Goal: Check status: Check status

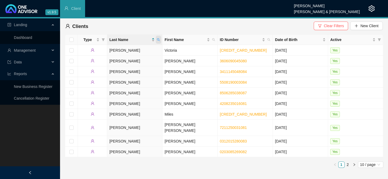
click at [160, 40] on icon "search" at bounding box center [158, 39] width 3 height 3
type input "potgieter"
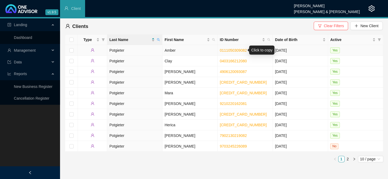
click at [241, 50] on link "0111050309082" at bounding box center [233, 50] width 27 height 4
click at [31, 50] on span "Management" at bounding box center [25, 50] width 22 height 4
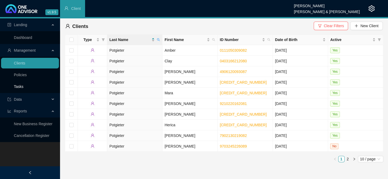
click at [20, 85] on link "Tasks" at bounding box center [19, 87] width 10 height 4
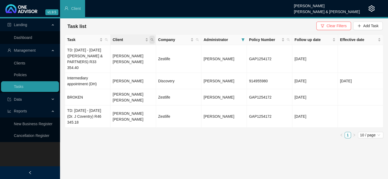
click at [153, 41] on icon "search" at bounding box center [152, 39] width 3 height 3
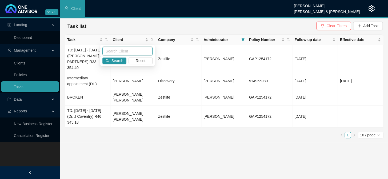
click at [123, 50] on input "text" at bounding box center [127, 51] width 50 height 9
type input "KHOLER"
click at [117, 60] on span "Search" at bounding box center [118, 61] width 12 height 6
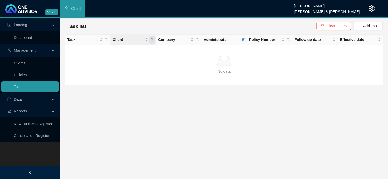
click at [153, 41] on icon "search" at bounding box center [152, 39] width 3 height 3
click at [234, 41] on span "Administrator" at bounding box center [222, 40] width 36 height 6
click at [223, 40] on span "Administrator" at bounding box center [222, 40] width 36 height 6
click at [243, 38] on icon "filter" at bounding box center [243, 39] width 3 height 3
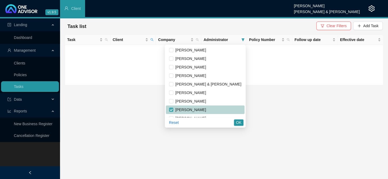
click at [174, 109] on input "checkbox" at bounding box center [171, 110] width 4 height 4
checkbox input "false"
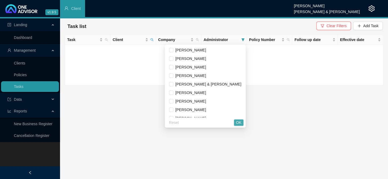
click at [238, 121] on span "OK" at bounding box center [238, 123] width 5 height 6
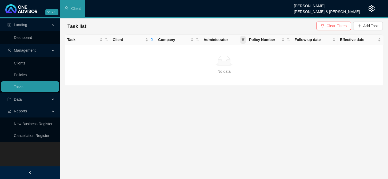
click at [241, 40] on span at bounding box center [243, 40] width 5 height 8
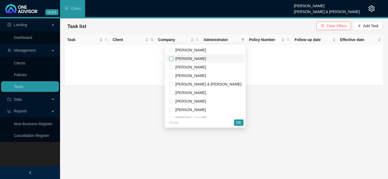
click at [174, 60] on input "checkbox" at bounding box center [171, 59] width 4 height 4
checkbox input "true"
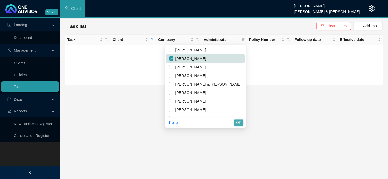
click at [238, 124] on span "OK" at bounding box center [238, 123] width 5 height 6
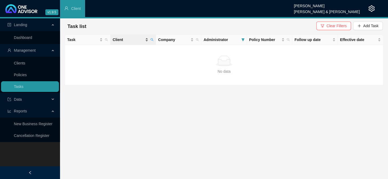
click at [145, 41] on div "Client" at bounding box center [131, 40] width 36 height 6
click at [140, 40] on span "Client" at bounding box center [128, 40] width 31 height 6
click at [131, 41] on span "Client" at bounding box center [128, 40] width 31 height 6
click at [152, 40] on icon "search" at bounding box center [152, 39] width 3 height 3
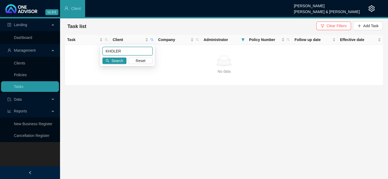
click at [111, 51] on input "KHOLER" at bounding box center [127, 51] width 50 height 9
type input "KOHLER"
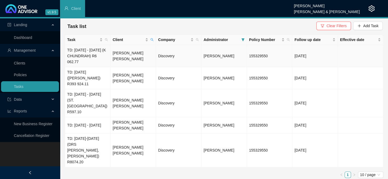
click at [125, 55] on td "[PERSON_NAME] [PERSON_NAME]" at bounding box center [133, 56] width 45 height 22
click at [136, 54] on td "[PERSON_NAME] [PERSON_NAME]" at bounding box center [133, 56] width 45 height 22
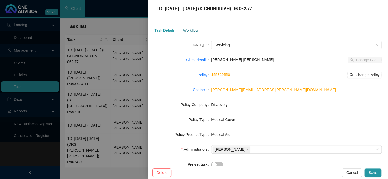
click at [188, 29] on div "Workflow" at bounding box center [190, 30] width 15 height 6
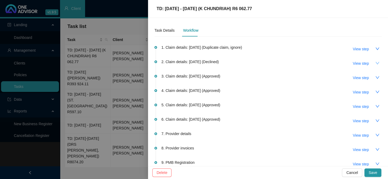
click at [376, 63] on icon "down" at bounding box center [378, 63] width 4 height 4
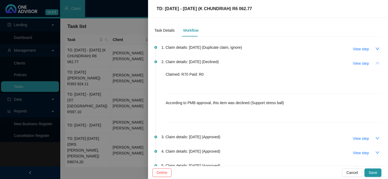
click at [376, 63] on icon "up" at bounding box center [378, 63] width 4 height 4
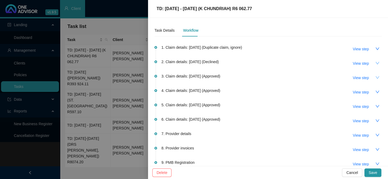
click at [376, 77] on icon "down" at bounding box center [378, 78] width 4 height 4
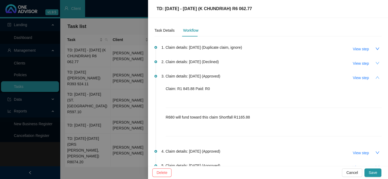
click at [376, 77] on icon "up" at bounding box center [378, 78] width 4 height 4
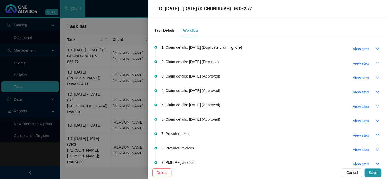
click at [376, 107] on icon "down" at bounding box center [378, 106] width 4 height 4
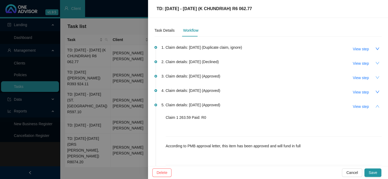
click at [376, 107] on icon "up" at bounding box center [378, 106] width 4 height 4
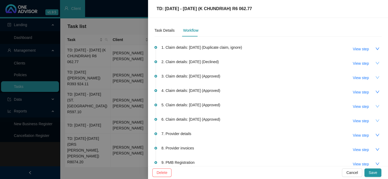
click at [373, 121] on button "button" at bounding box center [377, 121] width 9 height 9
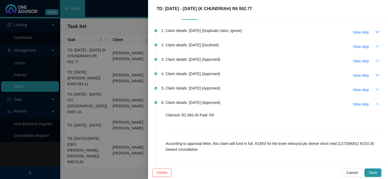
scroll to position [24, 0]
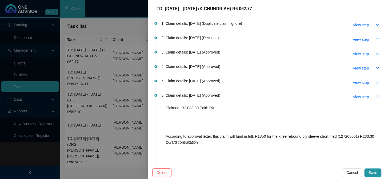
click at [376, 96] on icon "up" at bounding box center [378, 97] width 4 height 4
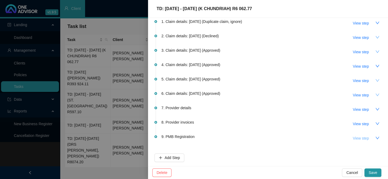
scroll to position [27, 0]
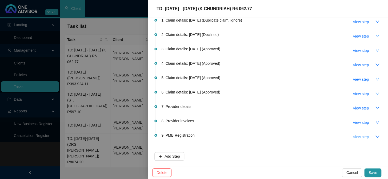
click at [365, 134] on span "View step" at bounding box center [361, 137] width 16 height 6
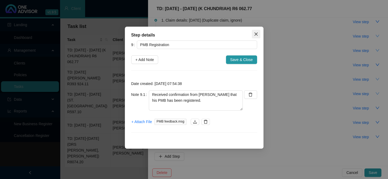
click at [256, 37] on button "Close" at bounding box center [256, 34] width 9 height 9
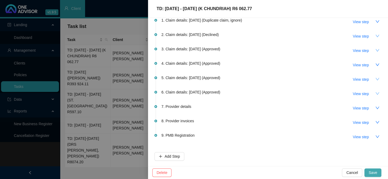
click at [372, 171] on span "Save" at bounding box center [373, 173] width 9 height 6
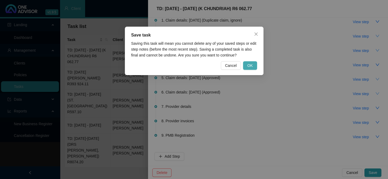
click at [251, 63] on span "OK" at bounding box center [249, 66] width 5 height 6
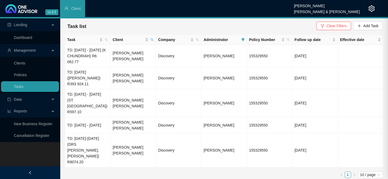
scroll to position [0, 0]
click at [123, 54] on td "[PERSON_NAME] [PERSON_NAME]" at bounding box center [133, 56] width 45 height 22
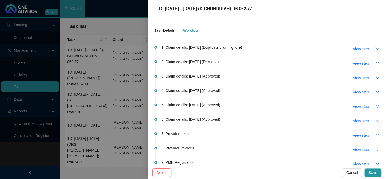
click at [373, 120] on button "button" at bounding box center [377, 121] width 9 height 9
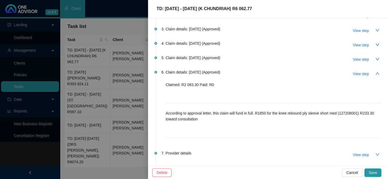
scroll to position [48, 0]
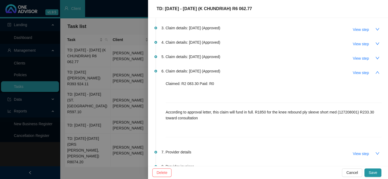
click at [373, 71] on button "button" at bounding box center [377, 72] width 9 height 9
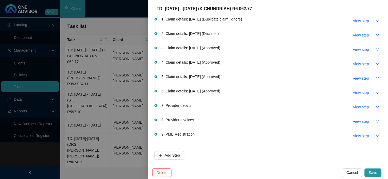
scroll to position [27, 0]
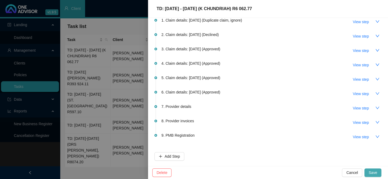
click at [373, 171] on span "Save" at bounding box center [373, 173] width 9 height 6
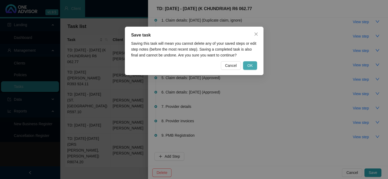
click at [252, 64] on span "OK" at bounding box center [249, 66] width 5 height 6
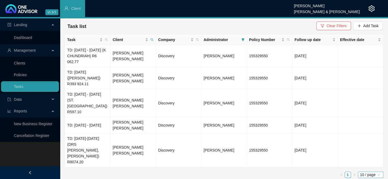
click at [369, 172] on span "10 / page" at bounding box center [370, 175] width 21 height 6
click at [320, 172] on ul "1 10 / page 10 / page 20 / page 50 / page 100 / page" at bounding box center [224, 175] width 319 height 6
click at [93, 156] on div "Task Client Company Administrator Policy Number Follow up date Effective date T…" at bounding box center [224, 106] width 319 height 144
click at [114, 155] on td "[PERSON_NAME] [PERSON_NAME]" at bounding box center [133, 151] width 45 height 34
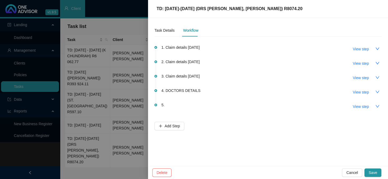
click at [137, 76] on div at bounding box center [194, 89] width 388 height 179
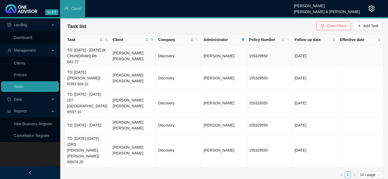
click at [131, 56] on td "[PERSON_NAME] [PERSON_NAME]" at bounding box center [133, 56] width 45 height 22
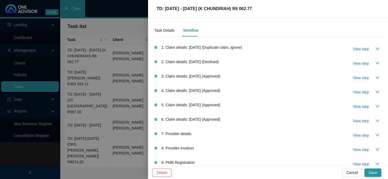
click at [139, 88] on div at bounding box center [194, 89] width 388 height 179
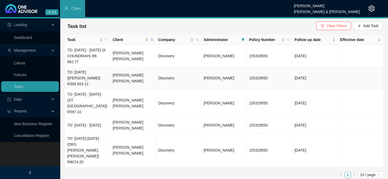
click at [359, 71] on td at bounding box center [360, 78] width 45 height 22
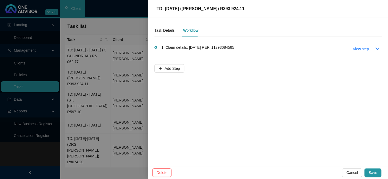
click at [264, 162] on div "Task Details Workflow 1. Claim details: [DATE] REF: 11293084565 View step Add S…" at bounding box center [268, 92] width 240 height 148
click at [144, 156] on div at bounding box center [194, 89] width 388 height 179
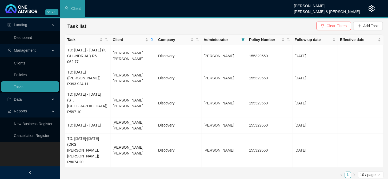
click at [184, 172] on ul "1 10 / page 10 / page 20 / page 50 / page 100 / page" at bounding box center [224, 175] width 319 height 6
